Goal: Task Accomplishment & Management: Complete application form

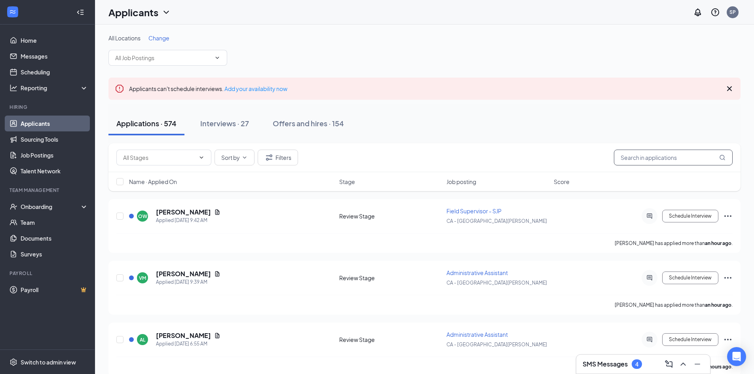
click at [651, 153] on input "text" at bounding box center [673, 158] width 119 height 16
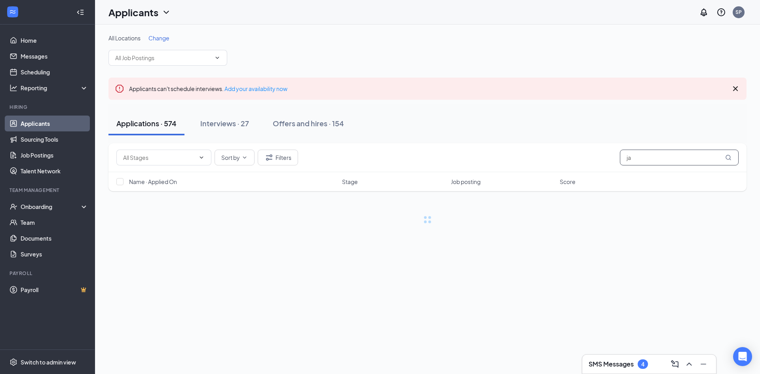
type input "j"
type input "no jas"
click at [315, 128] on button "Offers and hires · 154" at bounding box center [308, 124] width 87 height 24
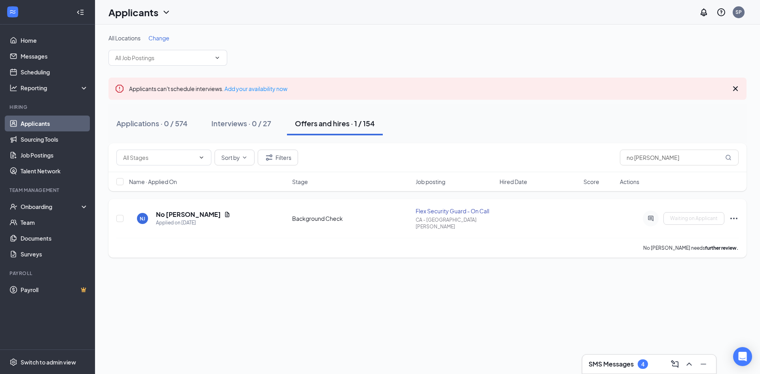
click at [738, 216] on div "NJ No Jasbir Applied on Oct 6 Background Check Flex Security Guard - On Call CA…" at bounding box center [427, 228] width 638 height 59
click at [734, 218] on icon "Ellipses" at bounding box center [733, 219] width 7 height 2
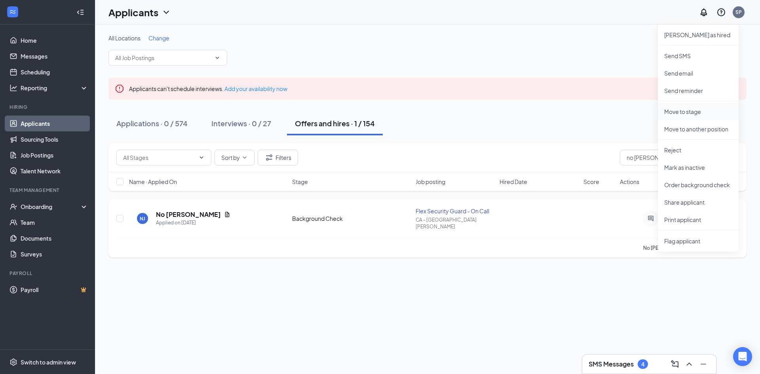
click at [706, 112] on p "Move to stage" at bounding box center [698, 112] width 68 height 8
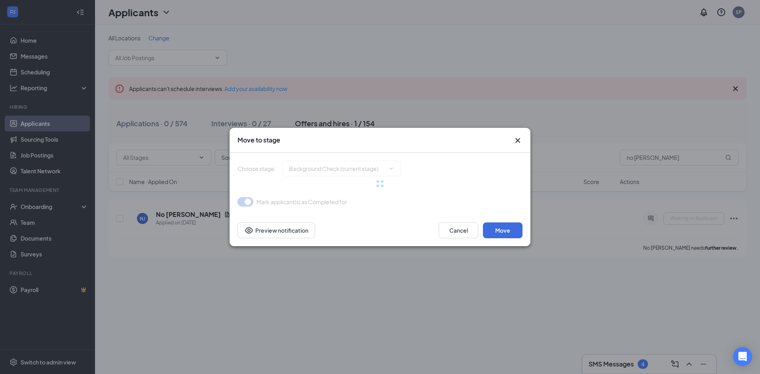
type input "Hiring Complete (final stage)"
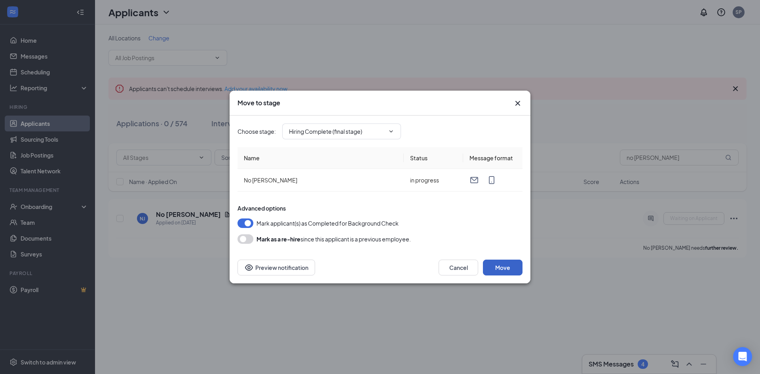
click at [497, 261] on button "Move" at bounding box center [503, 268] width 40 height 16
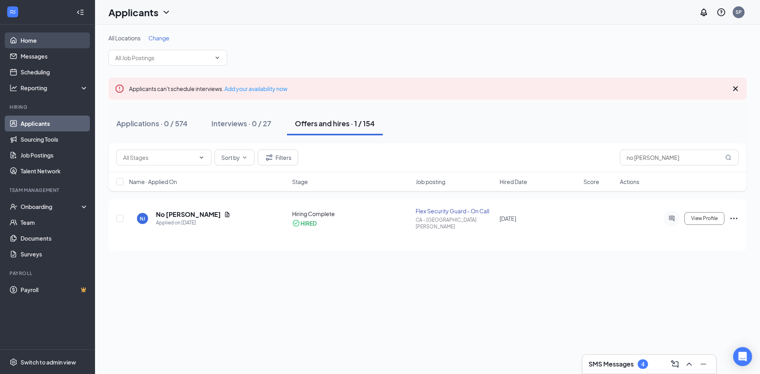
click at [22, 40] on link "Home" at bounding box center [55, 40] width 68 height 16
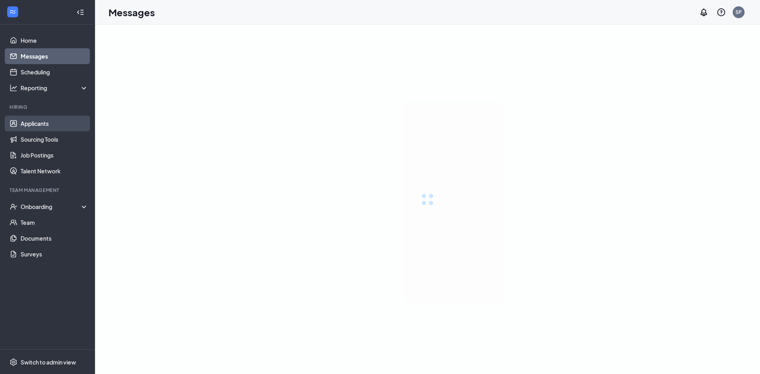
drag, startPoint x: 44, startPoint y: 123, endPoint x: 40, endPoint y: 123, distance: 4.8
click at [44, 123] on link "Applicants" at bounding box center [55, 124] width 68 height 16
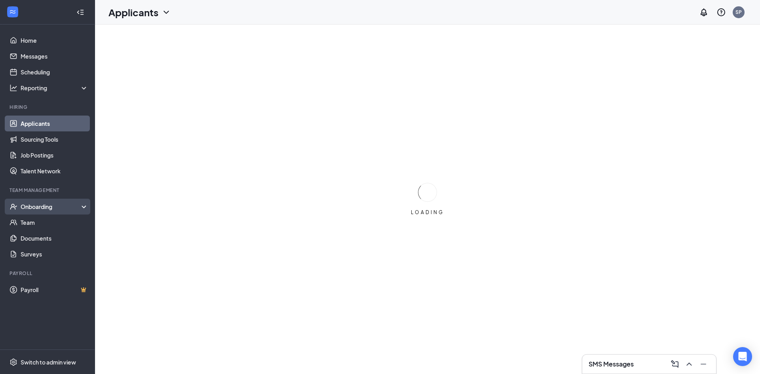
click at [46, 207] on div "Onboarding" at bounding box center [51, 207] width 61 height 8
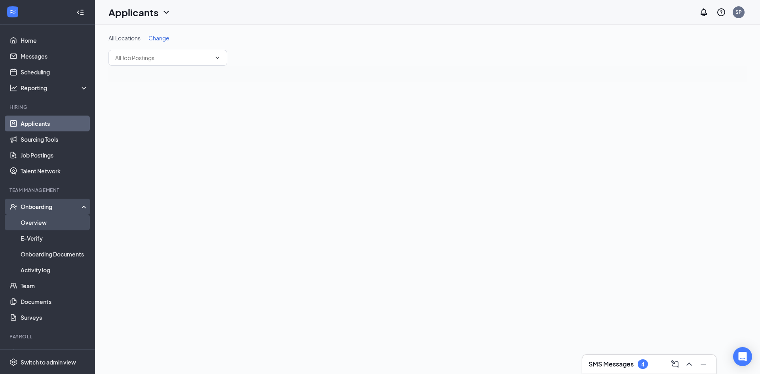
click at [48, 222] on link "Overview" at bounding box center [55, 222] width 68 height 16
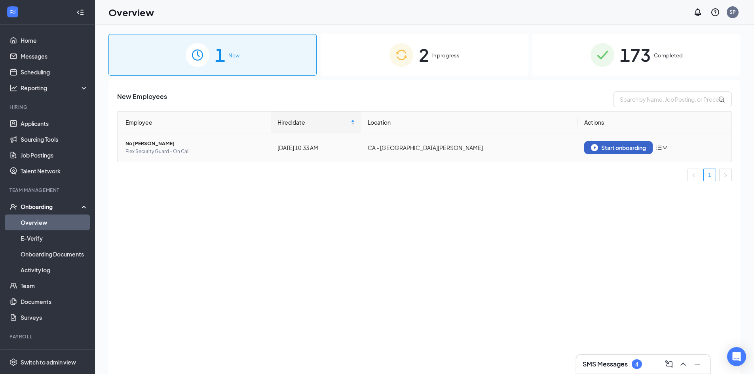
click at [596, 148] on img "button" at bounding box center [594, 147] width 7 height 7
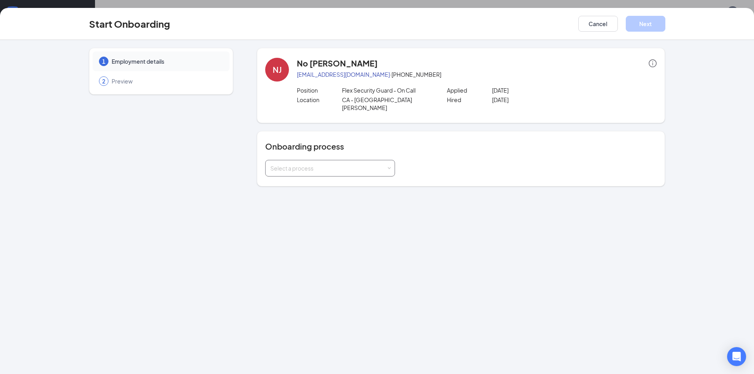
click at [354, 164] on div "Select a process" at bounding box center [328, 168] width 116 height 8
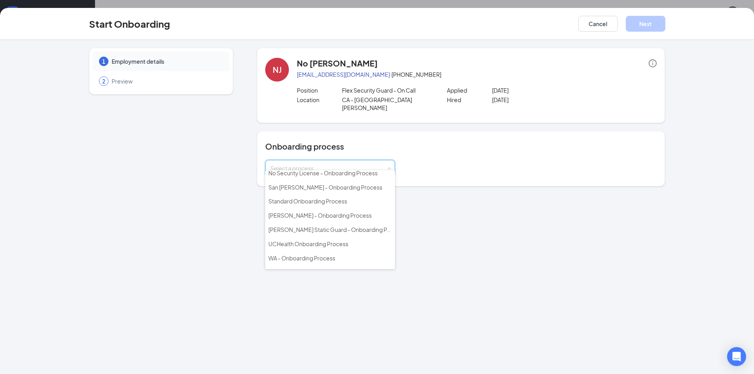
scroll to position [119, 0]
click at [304, 189] on span "San [PERSON_NAME] - Onboarding Process" at bounding box center [325, 185] width 114 height 7
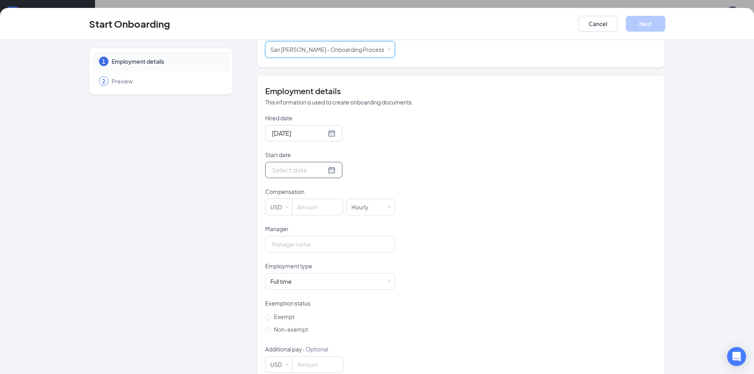
click at [321, 165] on div at bounding box center [304, 170] width 64 height 10
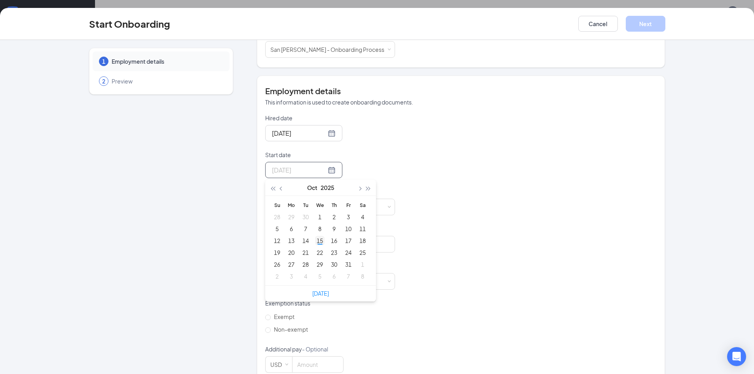
type input "[DATE]"
click at [320, 236] on div "15" at bounding box center [319, 240] width 9 height 9
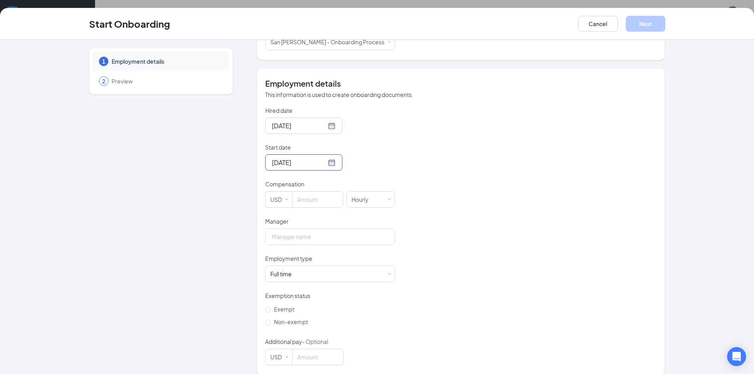
scroll to position [127, 0]
click at [316, 195] on input at bounding box center [317, 198] width 50 height 16
type input "26"
click at [321, 227] on input "Manager" at bounding box center [330, 235] width 130 height 17
type input "[PERSON_NAME]"
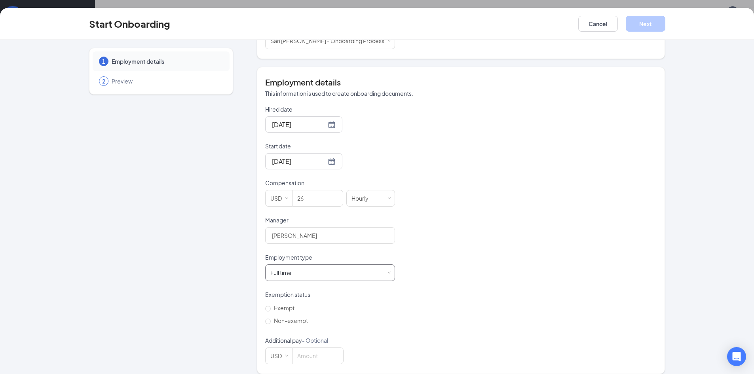
click at [309, 265] on div "Full time Works 30+ hours per week and is reasonably expected to work" at bounding box center [330, 273] width 120 height 16
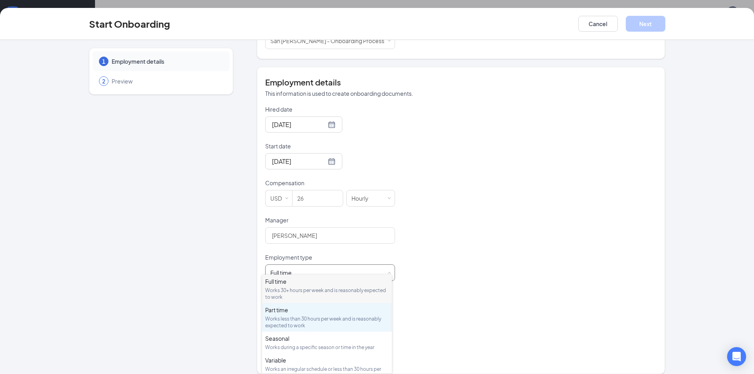
click at [281, 311] on div "Part time" at bounding box center [326, 310] width 123 height 8
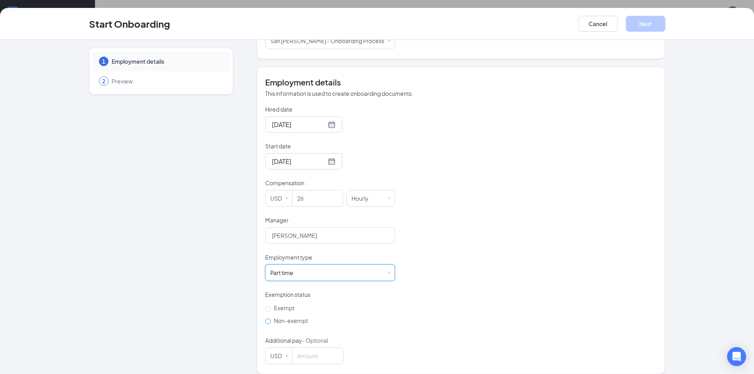
click at [277, 317] on span "Non-exempt" at bounding box center [291, 320] width 40 height 7
click at [271, 319] on input "Non-exempt" at bounding box center [268, 322] width 6 height 6
radio input "true"
click at [650, 21] on button "Next" at bounding box center [646, 24] width 40 height 16
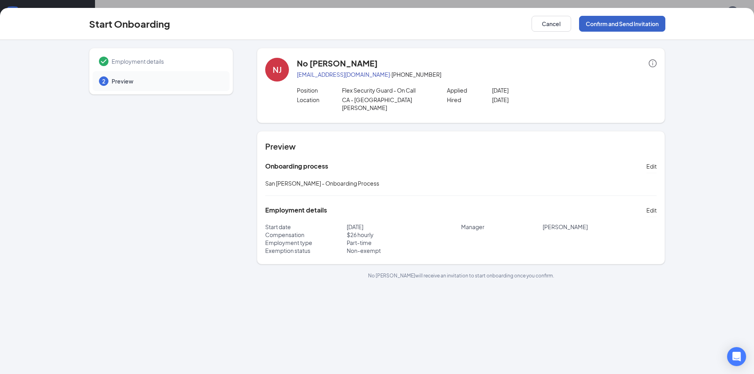
click at [634, 27] on button "Confirm and Send Invitation" at bounding box center [622, 24] width 86 height 16
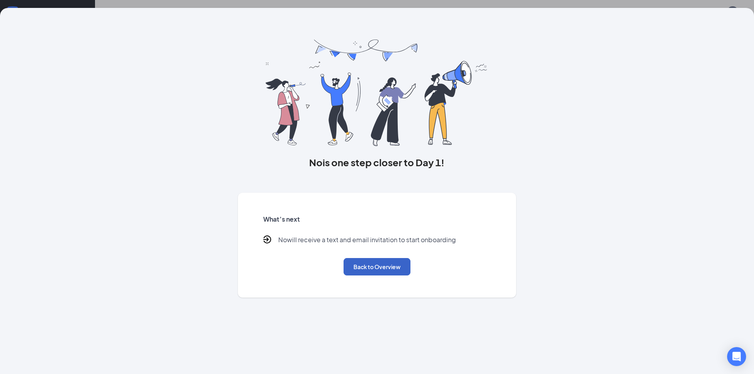
click at [396, 272] on button "Back to Overview" at bounding box center [376, 266] width 67 height 17
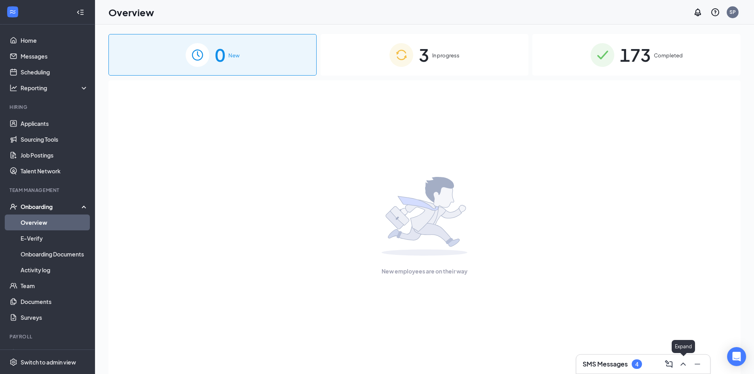
click at [686, 366] on icon "ChevronUp" at bounding box center [682, 363] width 9 height 9
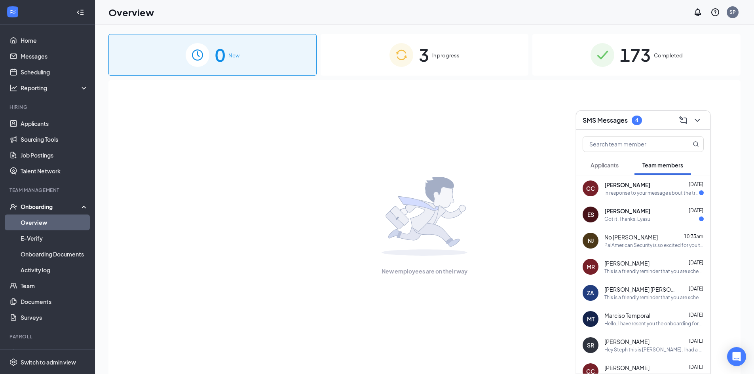
click at [619, 223] on div "ES [PERSON_NAME] [DATE] Got it, Thanks. Eyasu" at bounding box center [643, 214] width 134 height 26
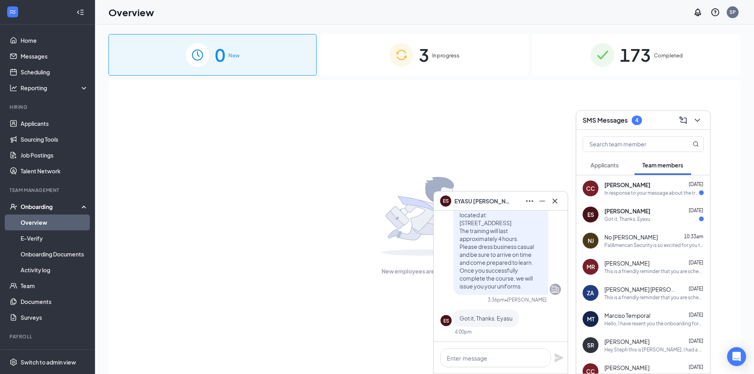
click at [610, 187] on span "[PERSON_NAME]" at bounding box center [627, 185] width 46 height 8
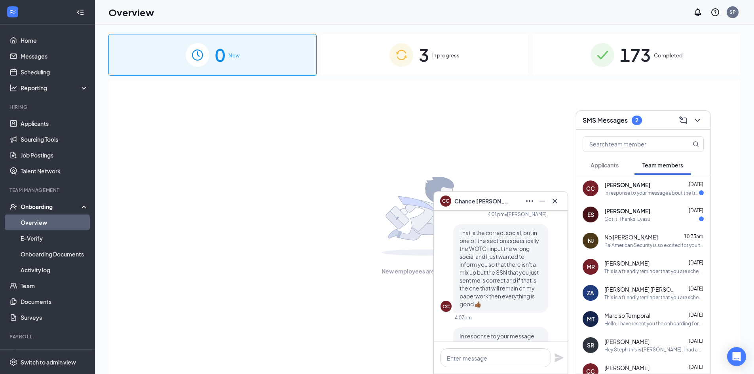
scroll to position [-40, 0]
click at [557, 196] on icon "Cross" at bounding box center [554, 200] width 9 height 9
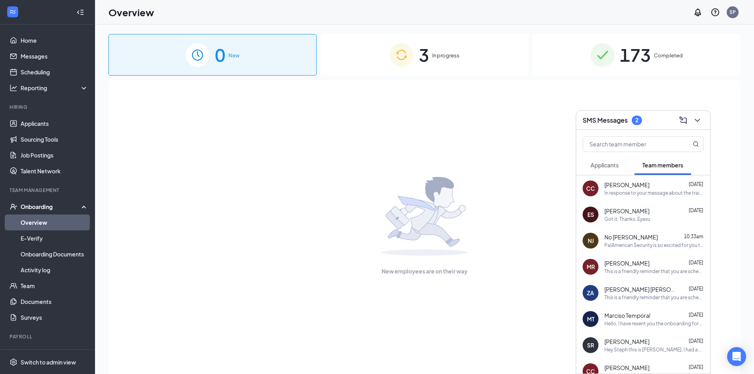
click at [708, 120] on div "SMS Messages 2" at bounding box center [643, 120] width 134 height 19
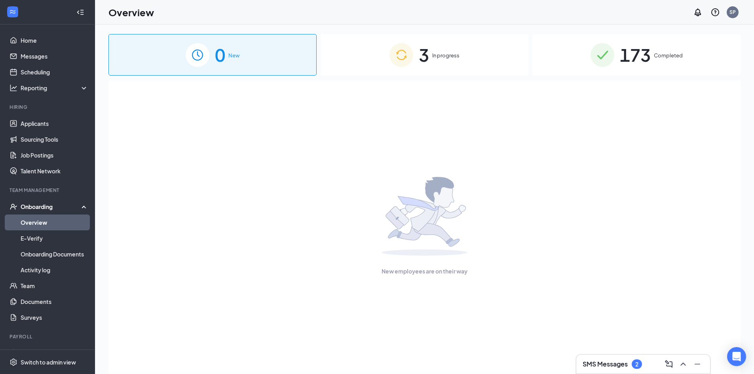
click at [700, 120] on div "New employees are on their way" at bounding box center [424, 226] width 615 height 292
click at [449, 79] on div "0 New 3 In progress 173 Completed New employees are on their way" at bounding box center [424, 217] width 632 height 366
click at [445, 38] on div "3 In progress" at bounding box center [425, 55] width 208 height 42
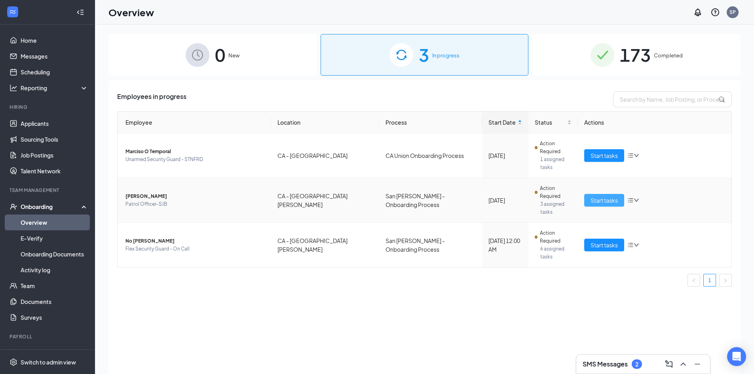
click at [597, 196] on span "Start tasks" at bounding box center [603, 200] width 27 height 9
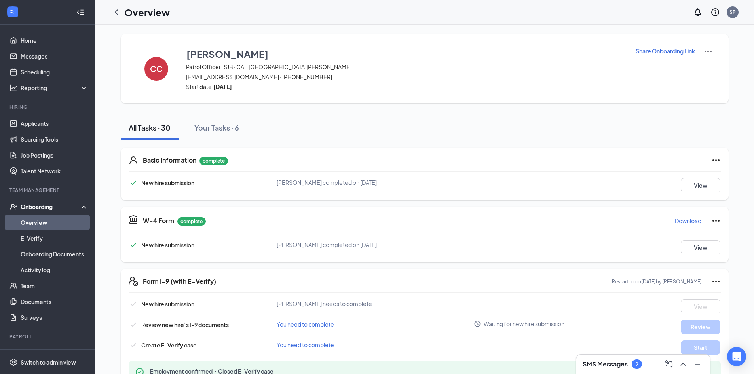
click at [675, 51] on p "Share Onboarding Link" at bounding box center [665, 51] width 59 height 8
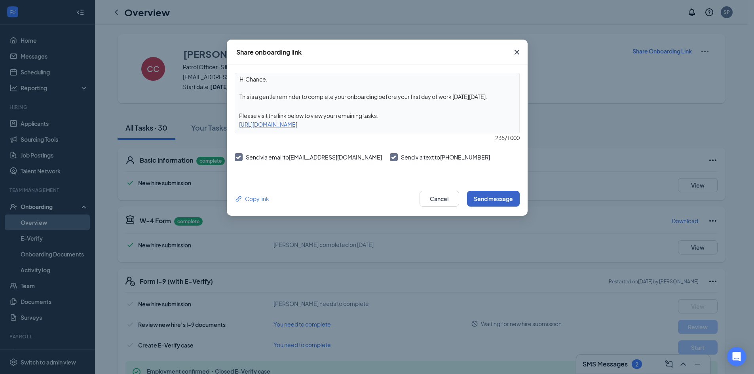
click at [497, 197] on button "Send message" at bounding box center [493, 199] width 53 height 16
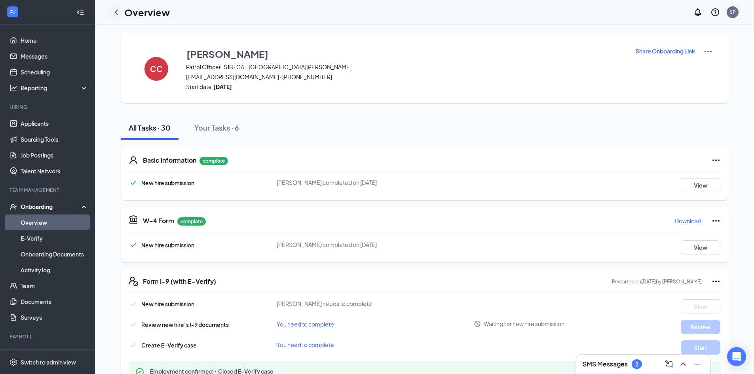
click at [115, 12] on icon "ChevronLeft" at bounding box center [116, 12] width 9 height 9
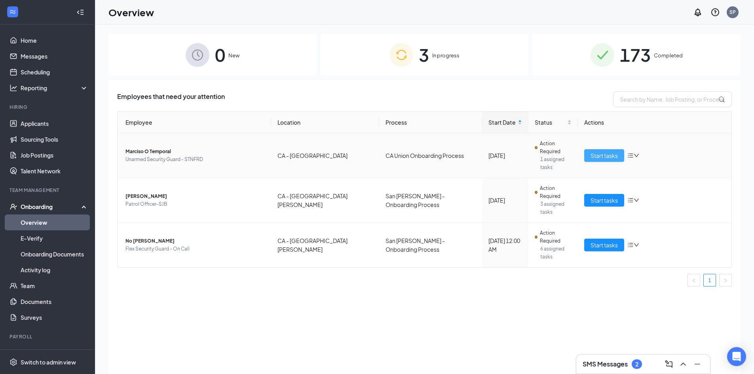
click at [601, 152] on span "Start tasks" at bounding box center [603, 155] width 27 height 9
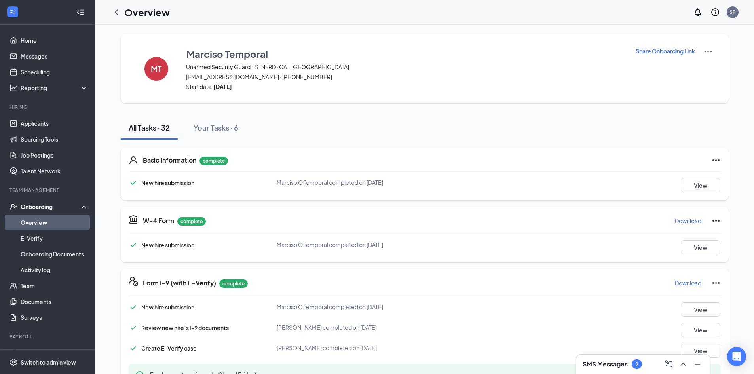
click at [649, 55] on p "Share Onboarding Link" at bounding box center [665, 51] width 59 height 8
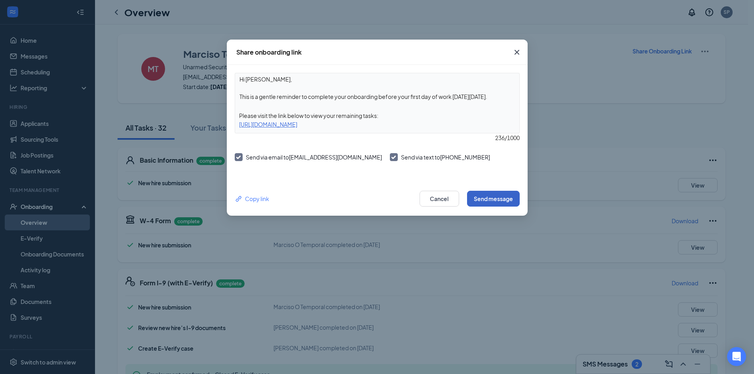
click at [497, 196] on button "Send message" at bounding box center [493, 199] width 53 height 16
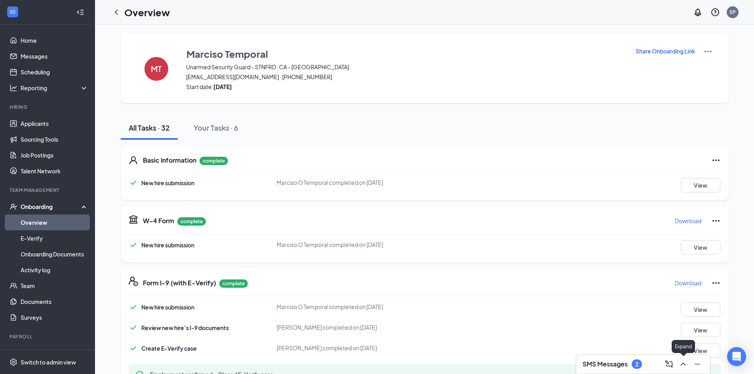
click at [681, 362] on icon "ChevronUp" at bounding box center [682, 363] width 9 height 9
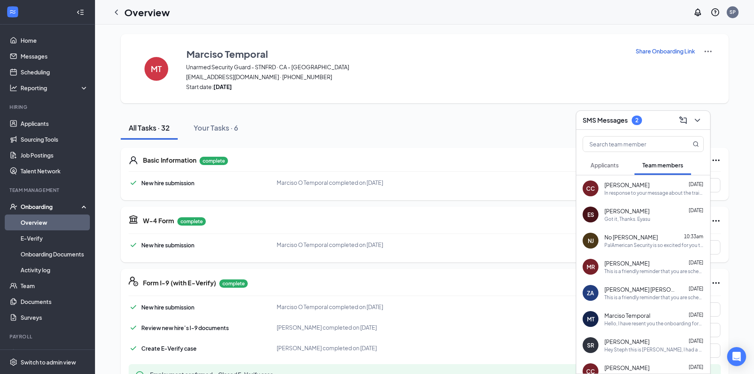
click at [628, 317] on span "Marciso Temporal" at bounding box center [627, 315] width 46 height 8
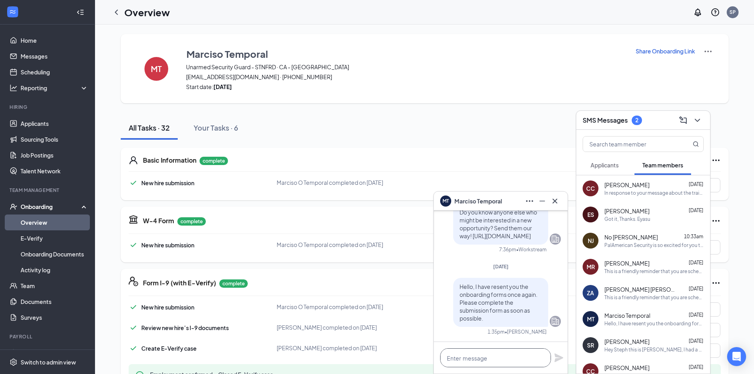
click at [501, 364] on textarea at bounding box center [495, 357] width 111 height 19
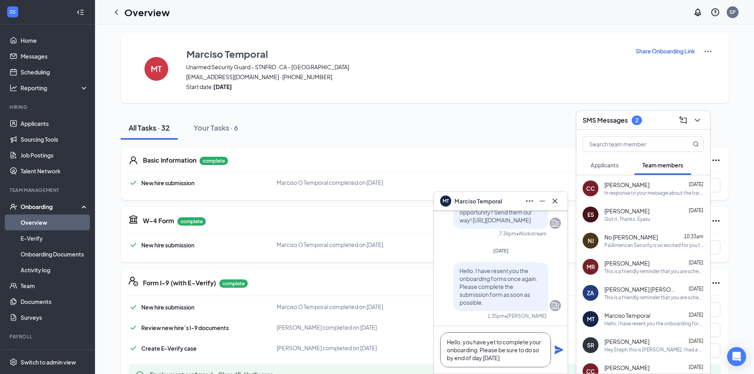
type textarea "Hello, you have yet to complete your onboarding. Please be sure to do so by end…"
click at [559, 352] on icon "Plane" at bounding box center [558, 349] width 9 height 9
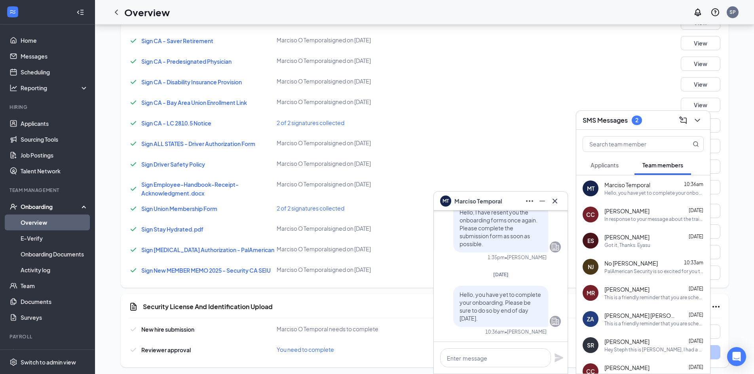
scroll to position [843, 0]
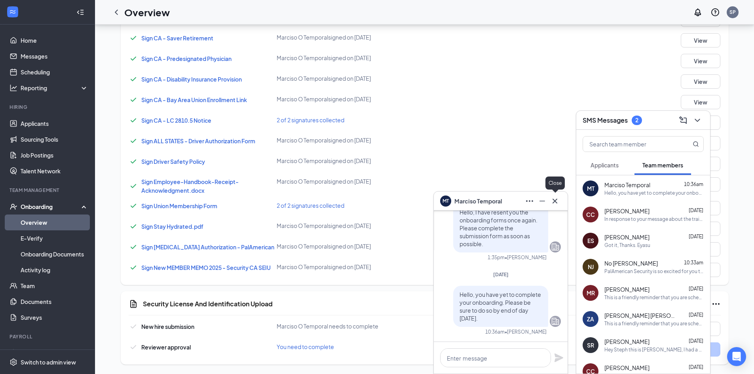
click at [557, 201] on icon "Cross" at bounding box center [554, 200] width 9 height 9
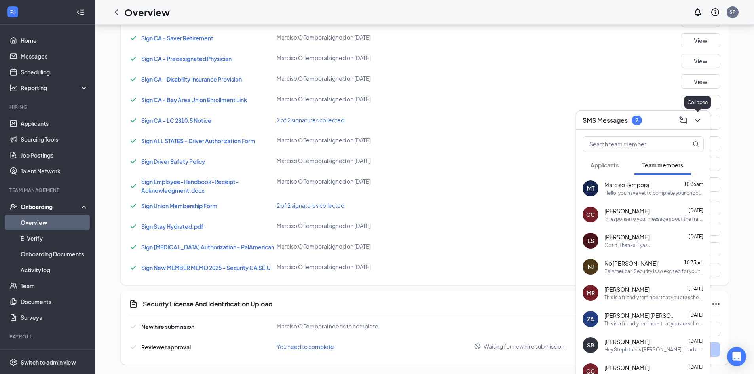
click at [696, 119] on icon "ChevronDown" at bounding box center [696, 120] width 5 height 3
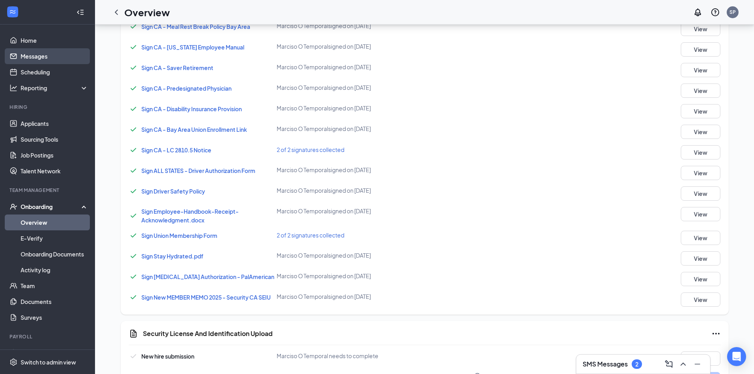
scroll to position [764, 0]
